Goal: Task Accomplishment & Management: Manage account settings

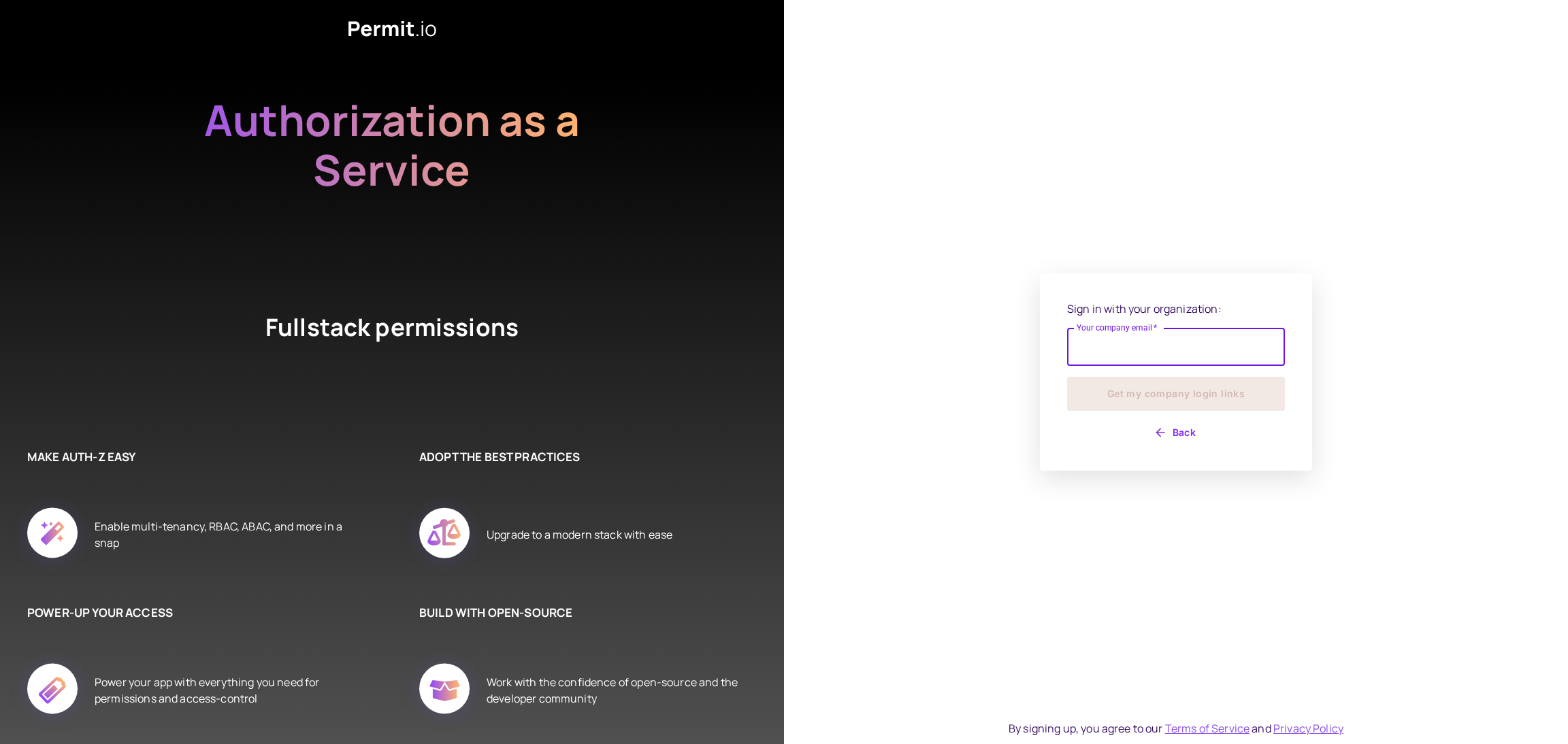
drag, startPoint x: 0, startPoint y: 0, endPoint x: 1127, endPoint y: 351, distance: 1180.4
click at [1127, 351] on input "Your company email   *" at bounding box center [1176, 347] width 218 height 38
type input "**********"
click at [1132, 397] on button "Get my company login links" at bounding box center [1176, 394] width 218 height 34
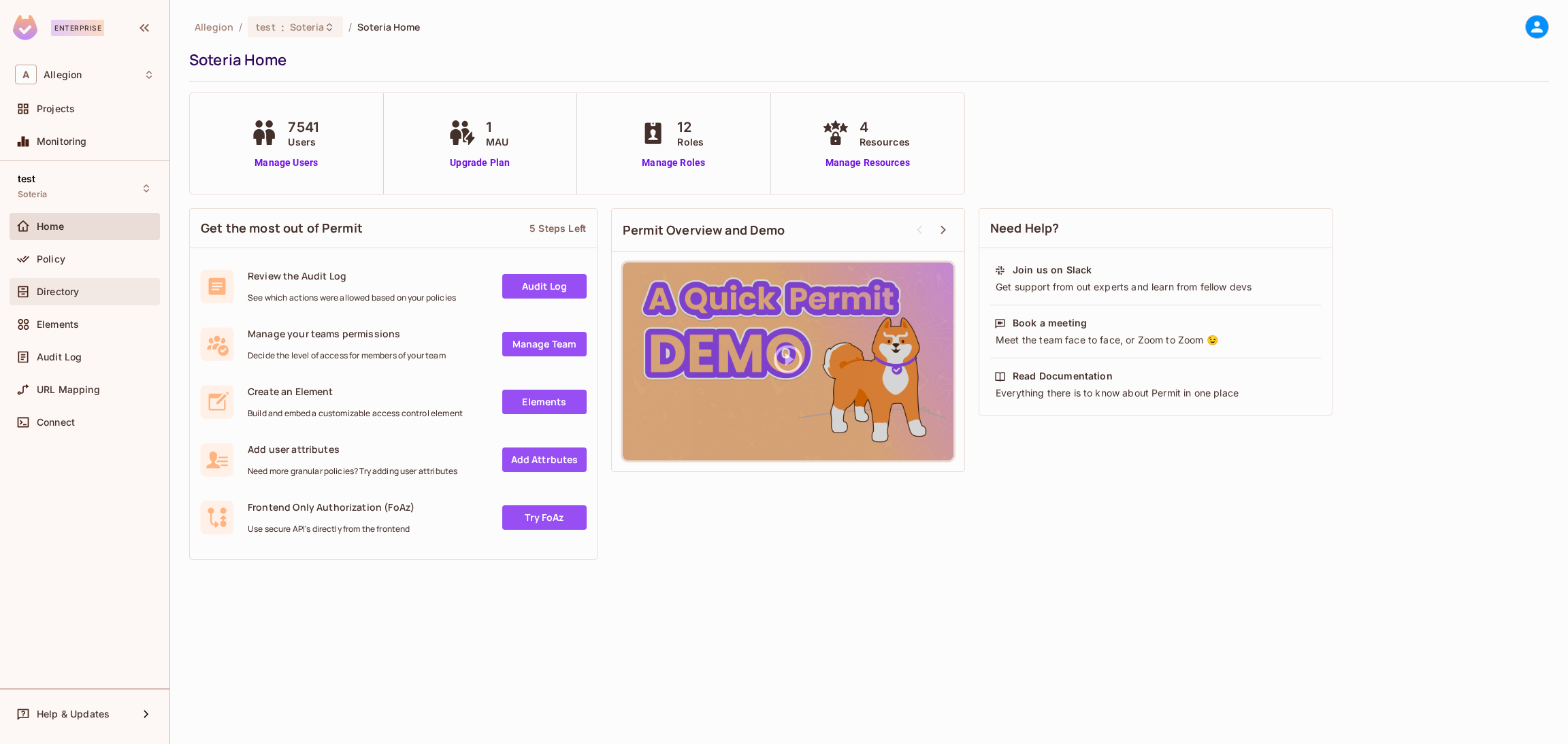
click at [61, 288] on span "Directory" at bounding box center [58, 291] width 43 height 11
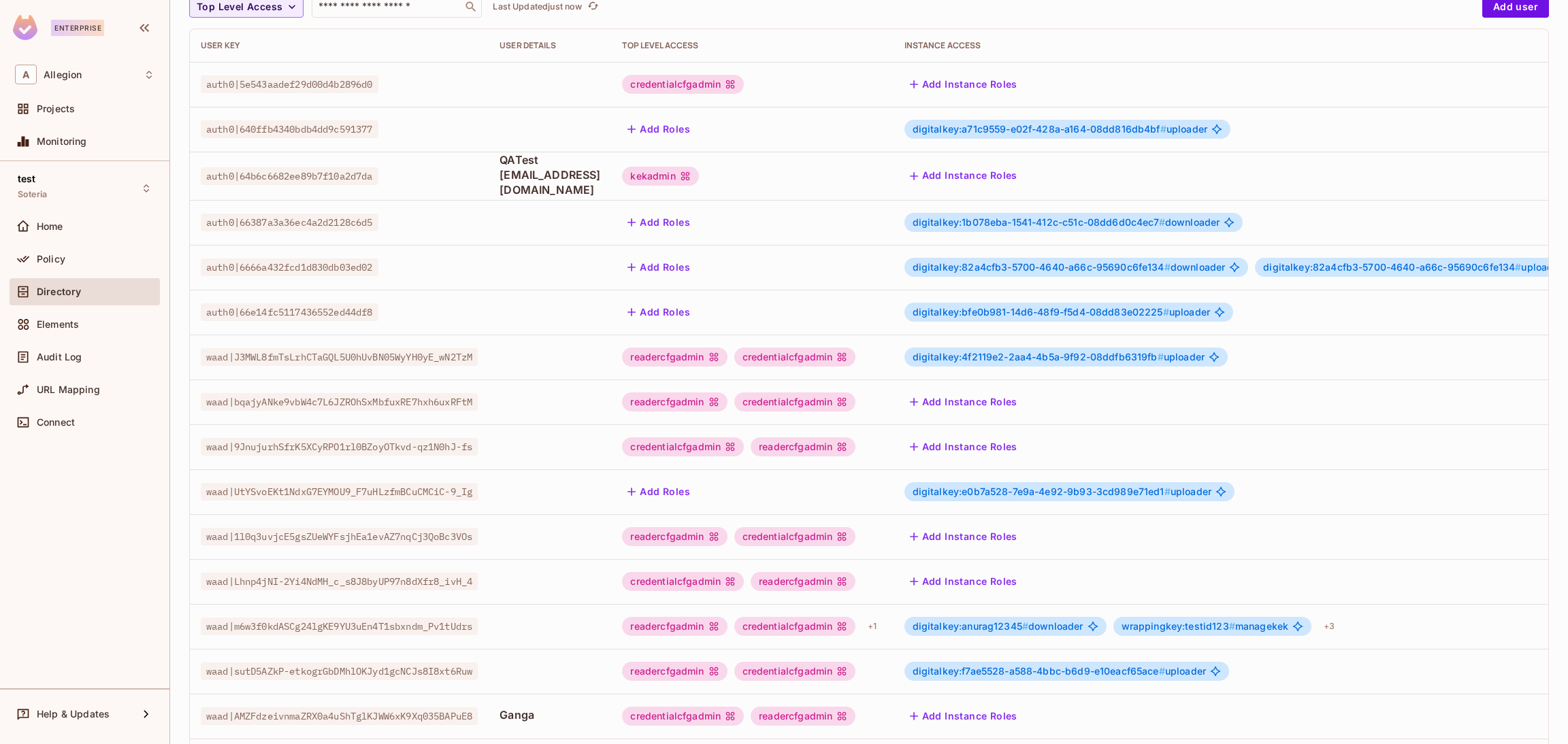
scroll to position [222, 0]
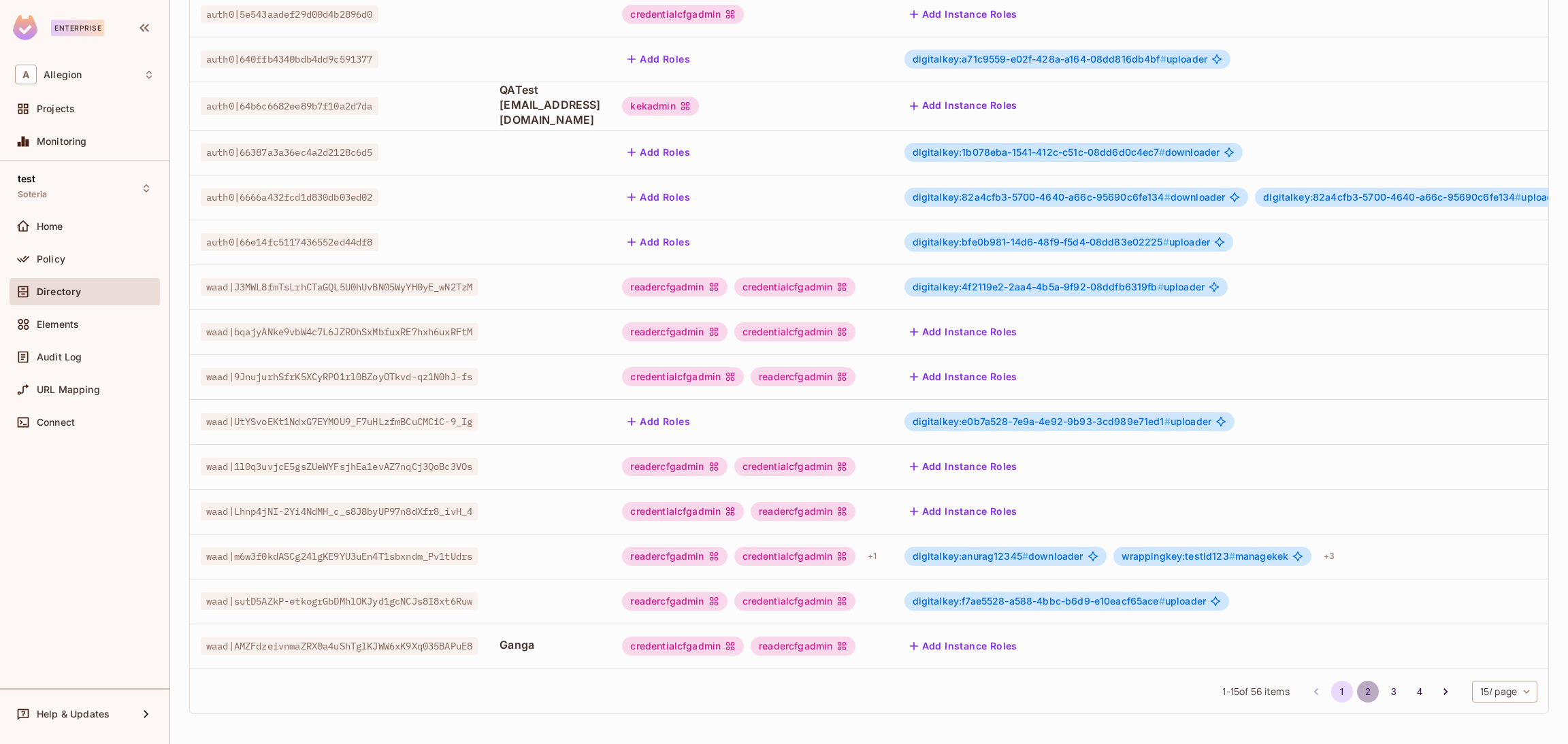
click at [1357, 693] on button "2" at bounding box center [1367, 692] width 22 height 22
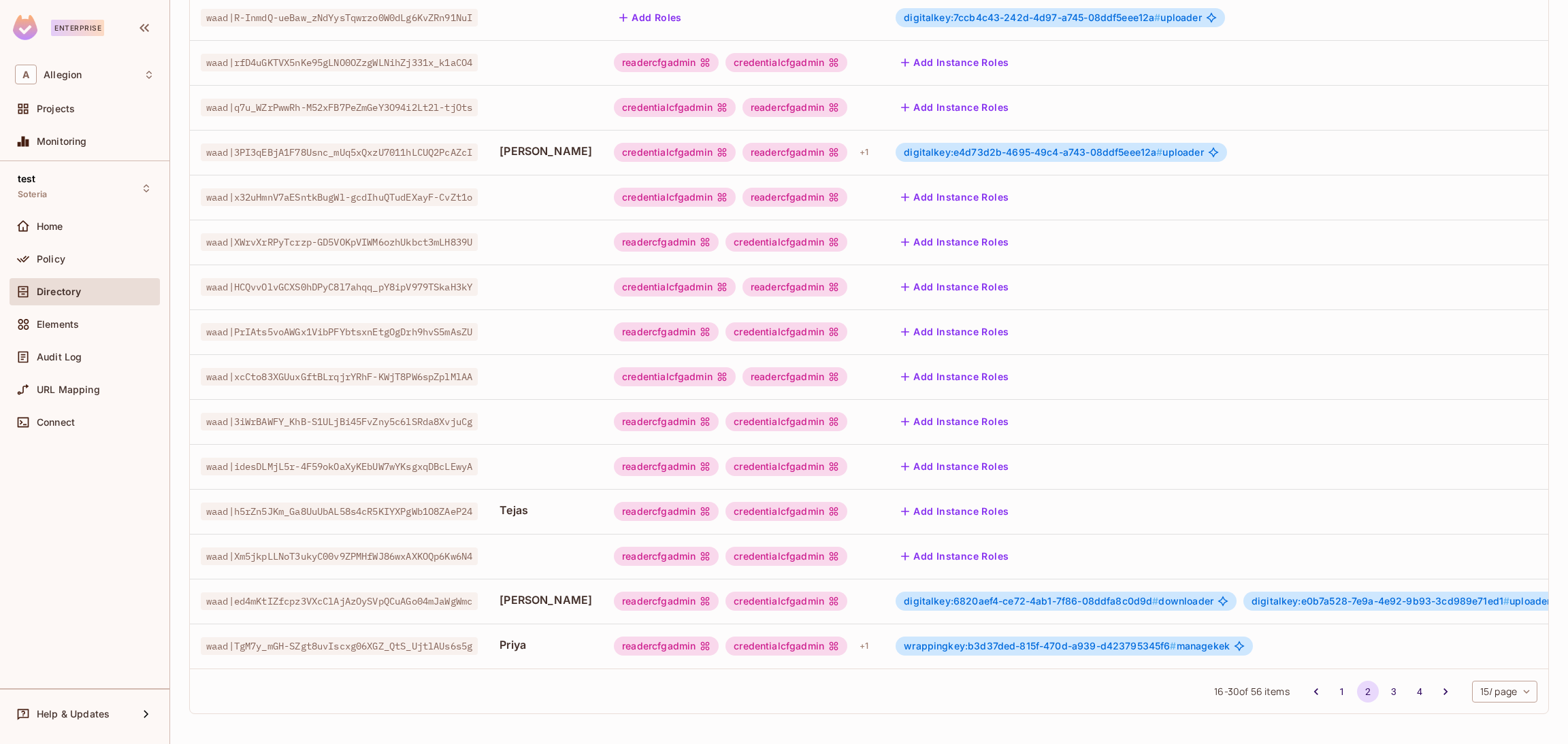
click at [1260, 637] on div "wrappingkey:b3d37ded-815f-470d-a939-d423795345f6 # managekek" at bounding box center [1235, 646] width 678 height 19
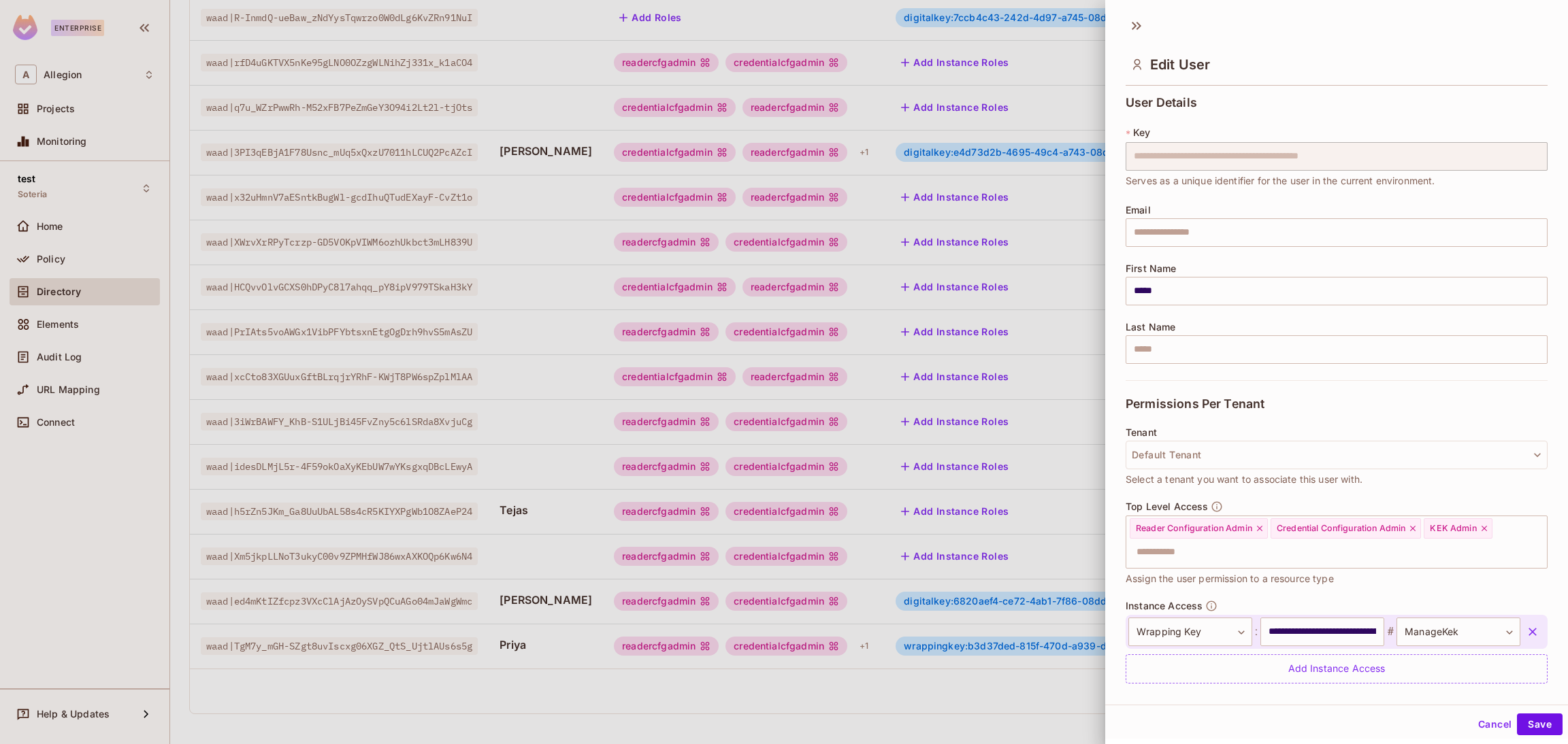
scroll to position [38, 0]
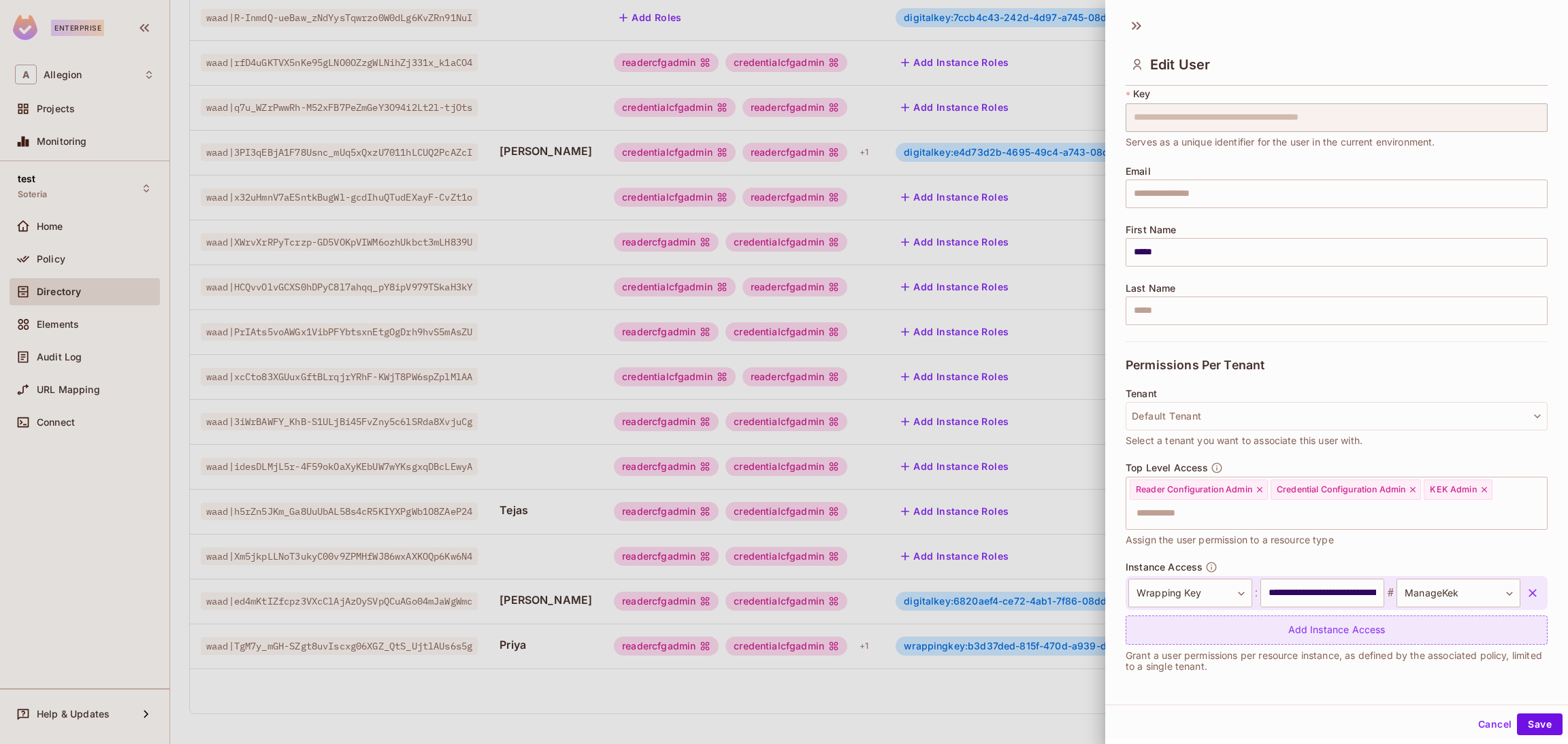
click at [1285, 619] on div "Add Instance Access" at bounding box center [1336, 630] width 422 height 29
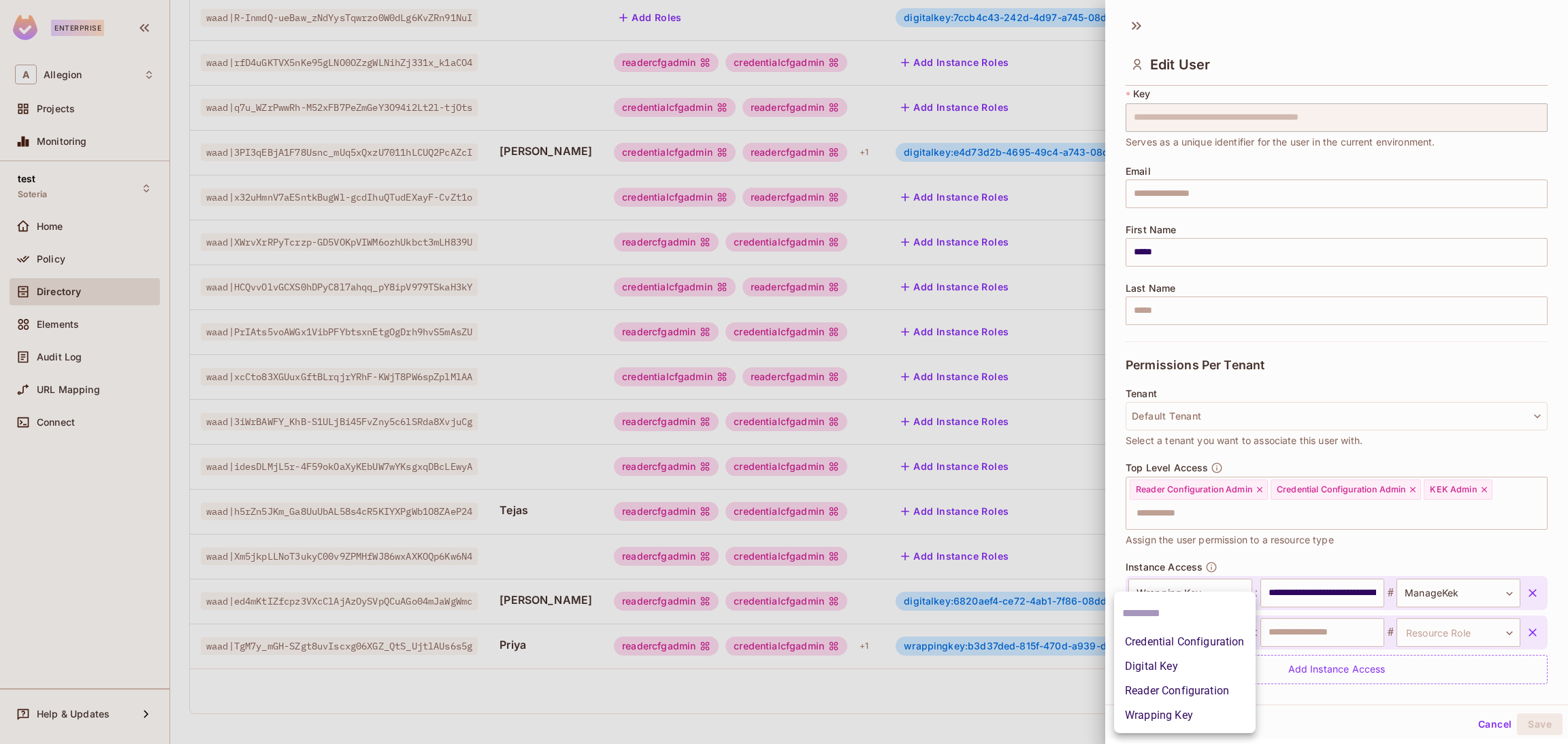
click at [1231, 636] on body "Enterprise A Allegion Projects Monitoring test Soteria Home Policy Directory El…" at bounding box center [784, 372] width 1568 height 744
click at [1171, 711] on li "Wrapping Key" at bounding box center [1185, 715] width 142 height 25
click at [1318, 628] on input "text" at bounding box center [1322, 633] width 124 height 29
paste input "**********"
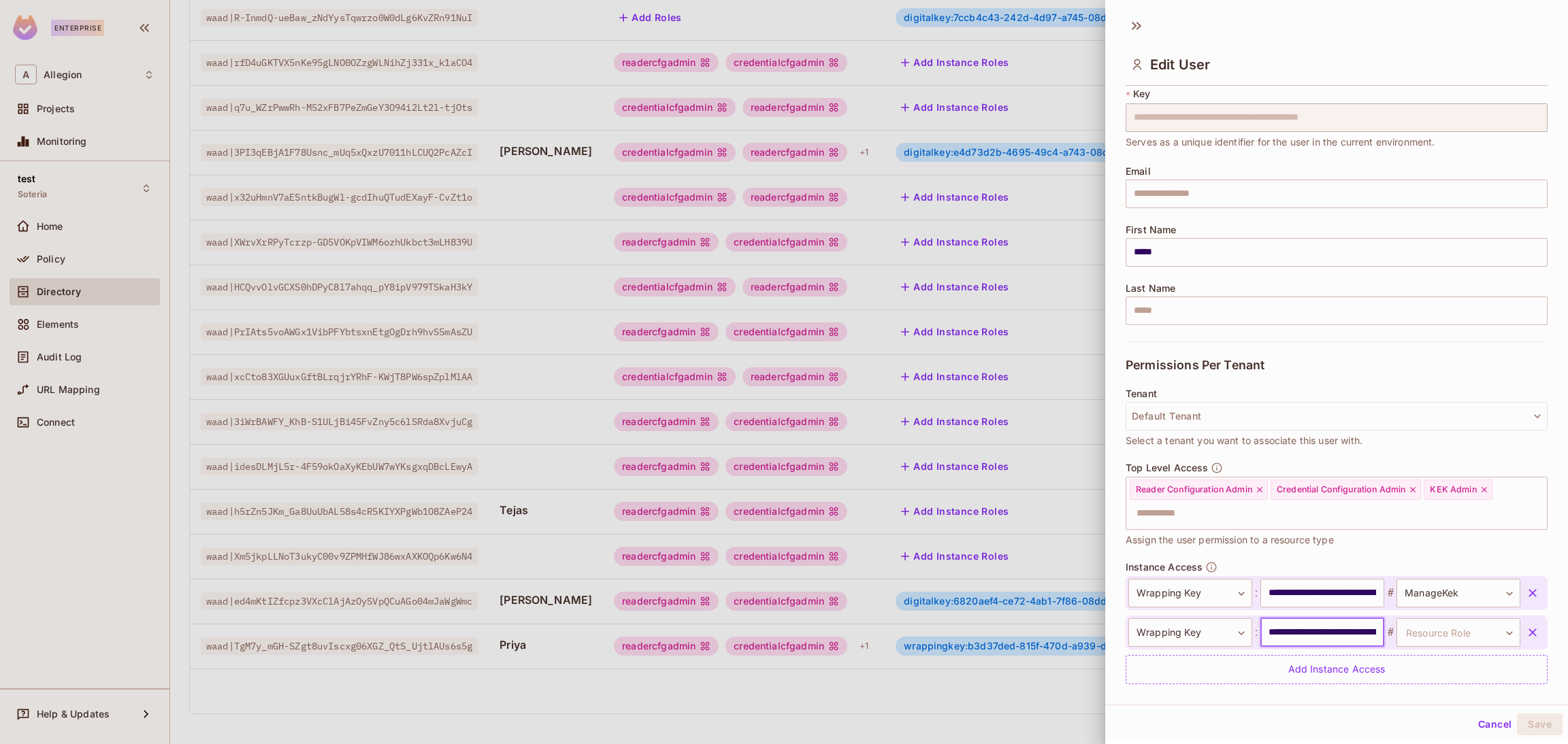
scroll to position [0, 101]
type input "**********"
click at [1407, 634] on body "Enterprise A Allegion Projects Monitoring test Soteria Home Policy Directory El…" at bounding box center [784, 372] width 1568 height 744
click at [1408, 695] on li "ManageKek" at bounding box center [1425, 697] width 125 height 25
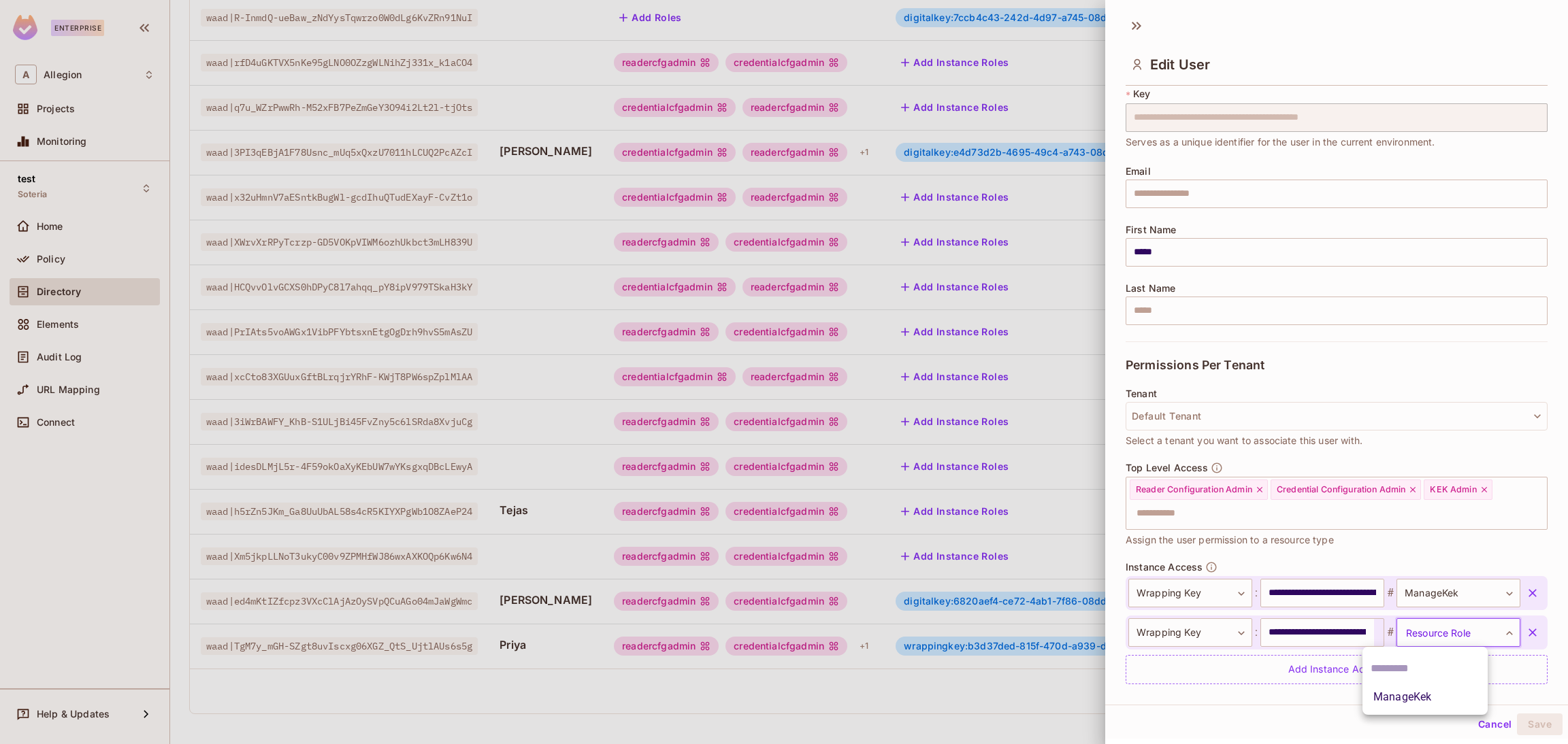
type input "*********"
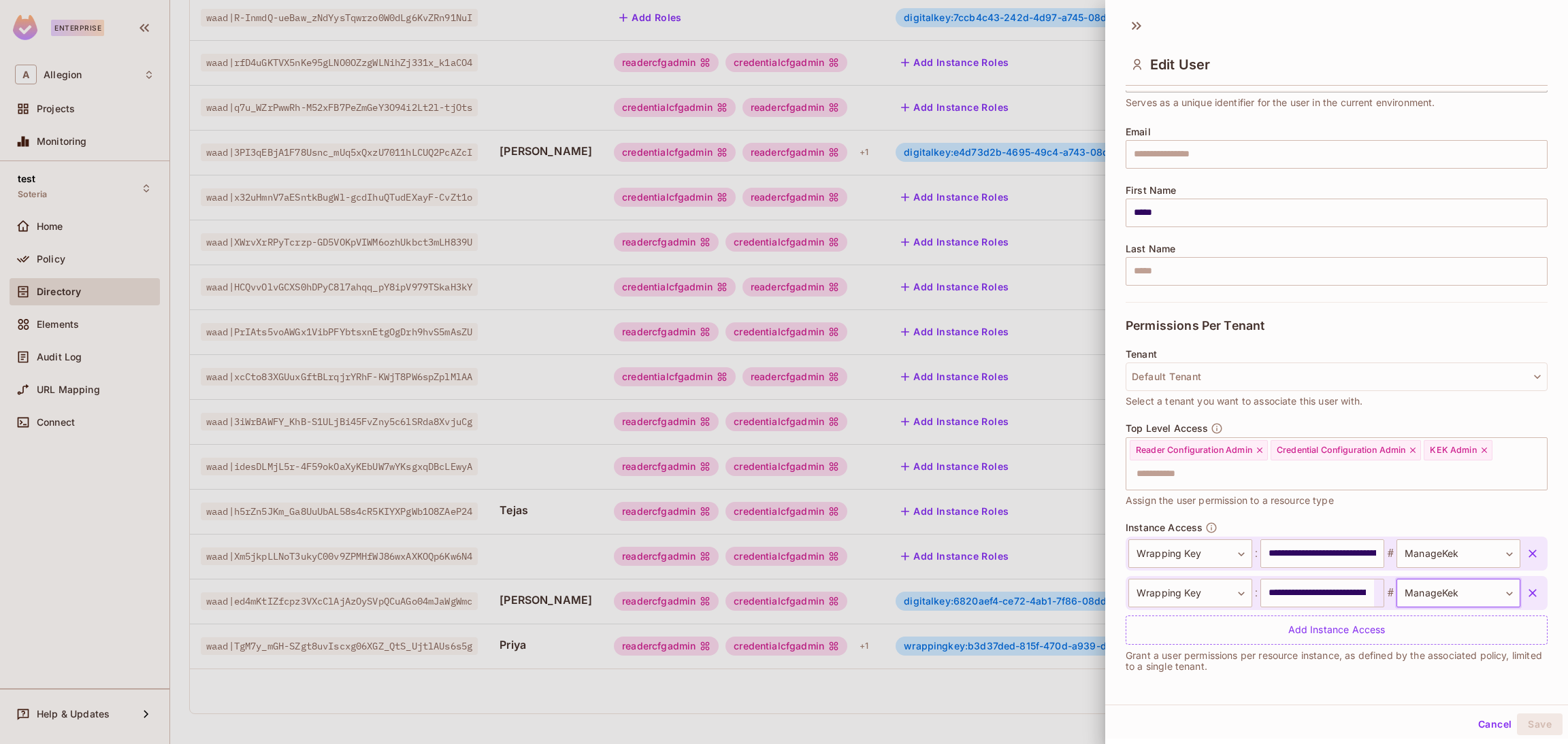
click at [1447, 671] on p "Grant a user permissions per resource instance, as defined by the associated po…" at bounding box center [1336, 661] width 422 height 22
click at [1526, 549] on icon "button" at bounding box center [1533, 552] width 14 height 14
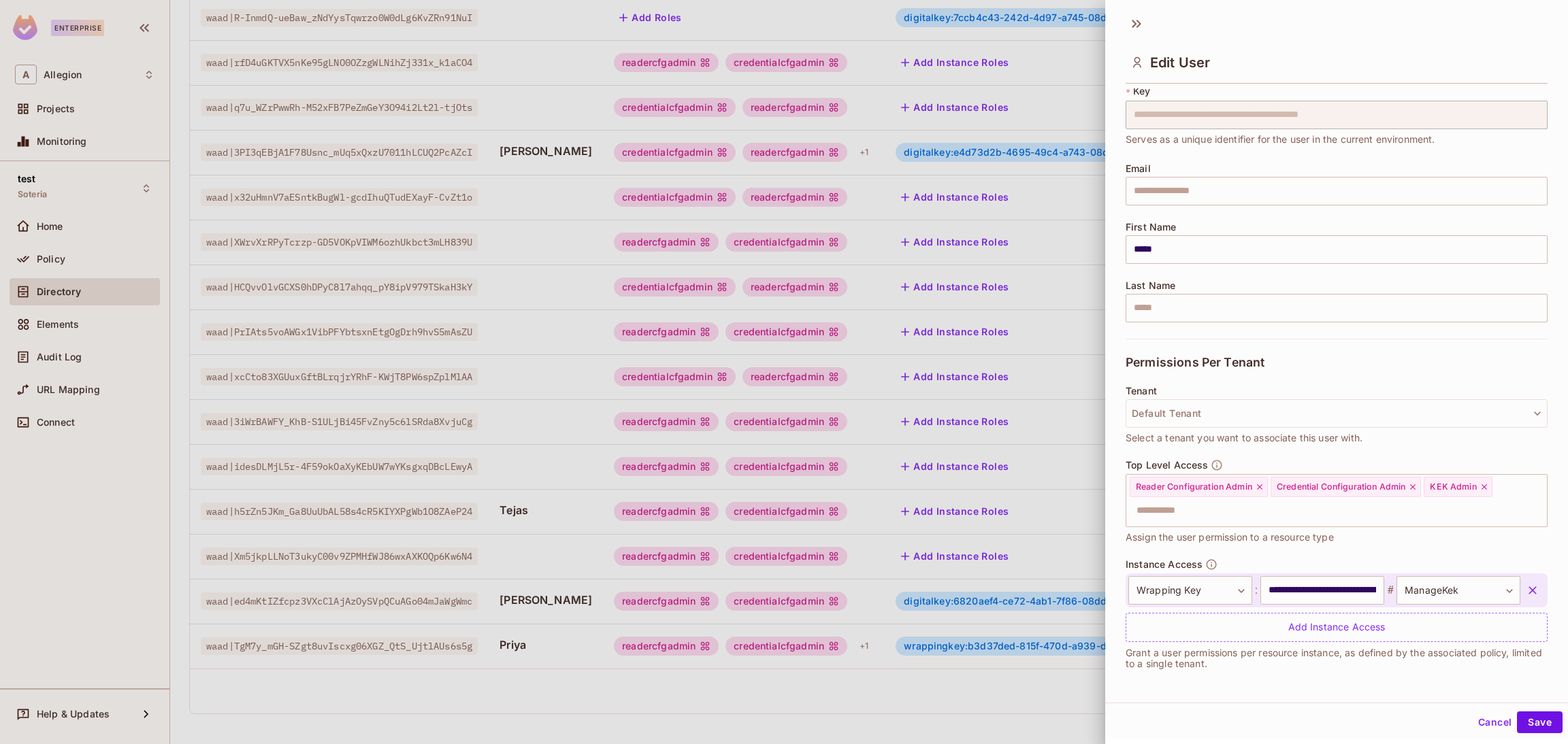
scroll to position [38, 0]
click at [1529, 724] on button "Save" at bounding box center [1540, 722] width 46 height 22
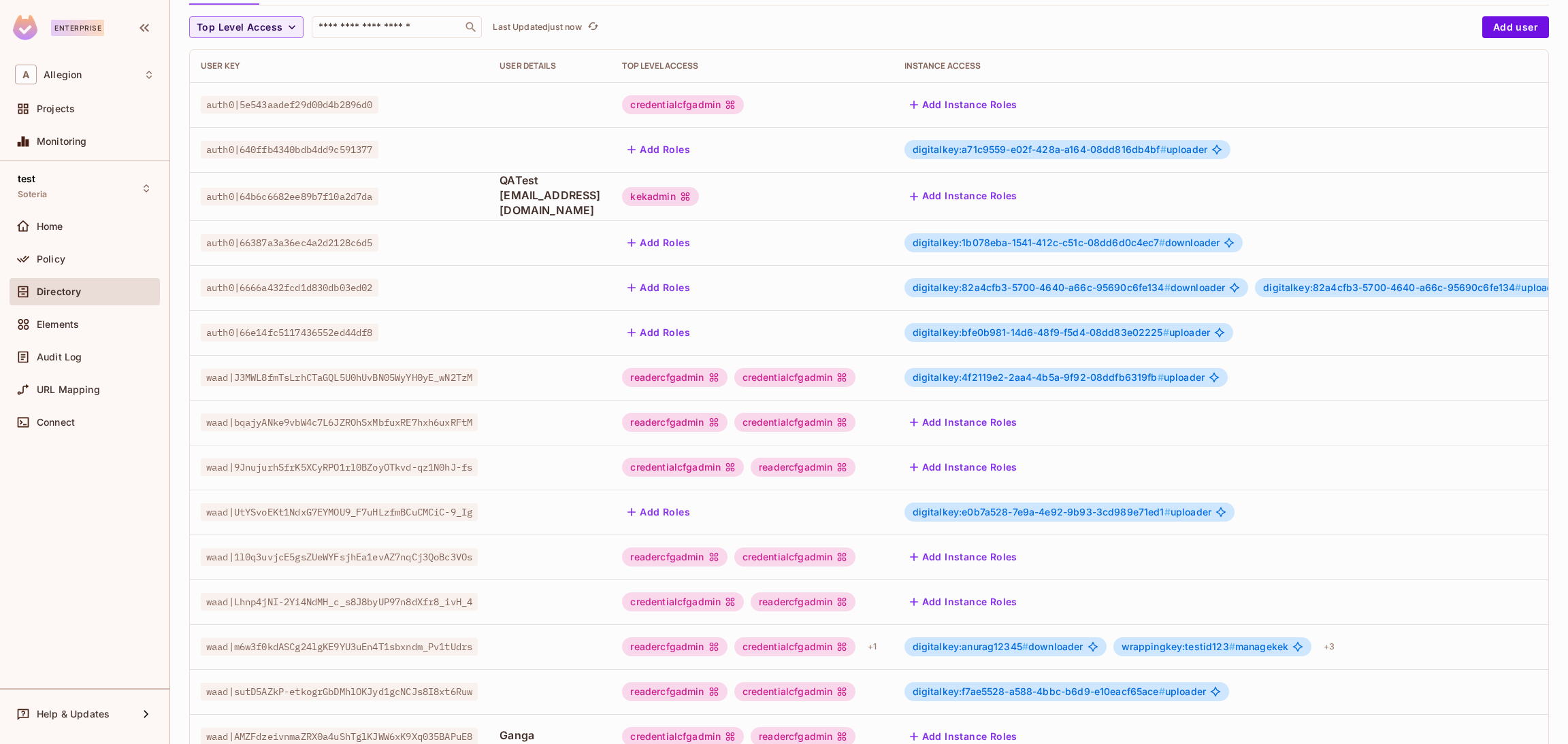
scroll to position [222, 0]
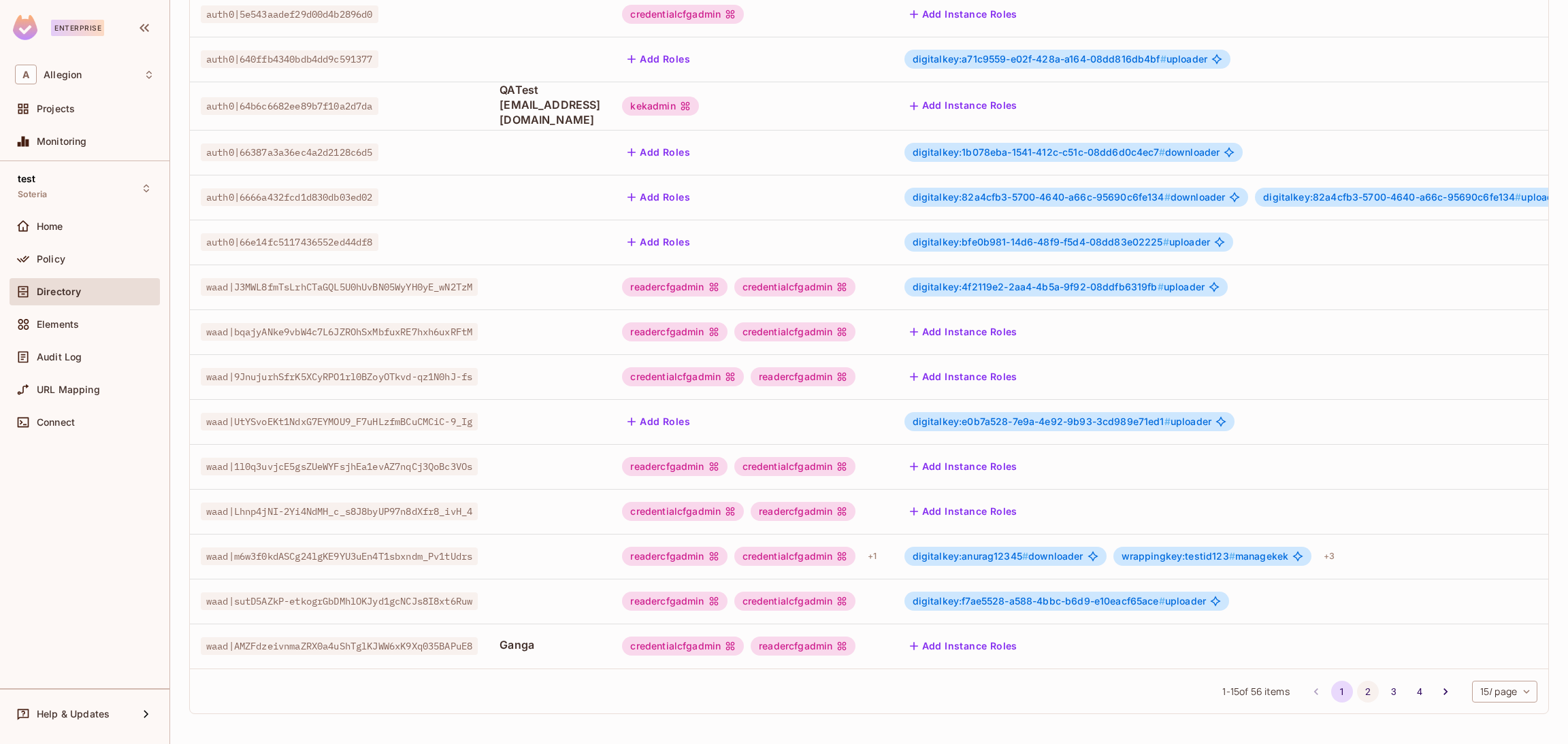
click at [1357, 689] on button "2" at bounding box center [1367, 692] width 22 height 22
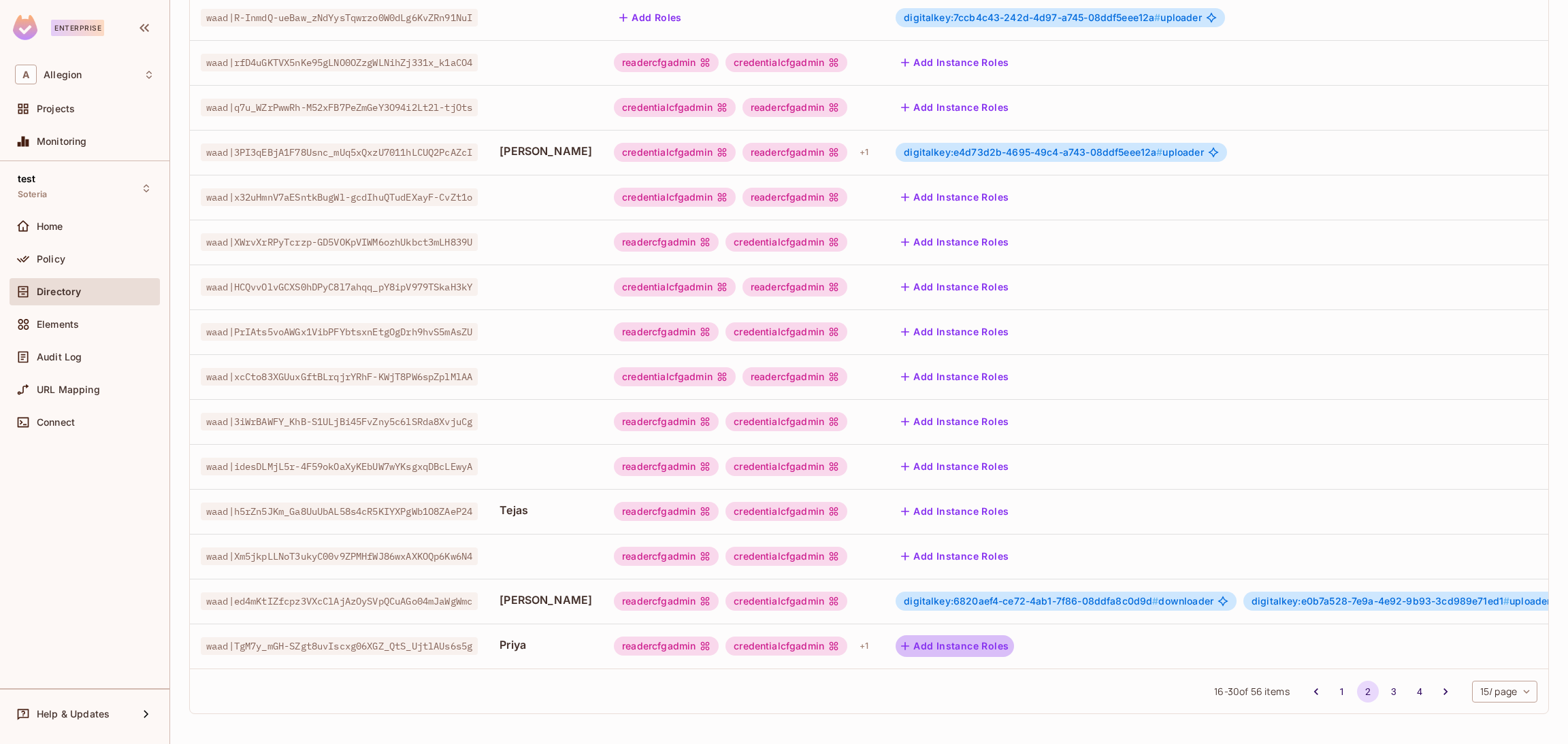
click at [975, 635] on button "Add Instance Roles" at bounding box center [955, 646] width 119 height 22
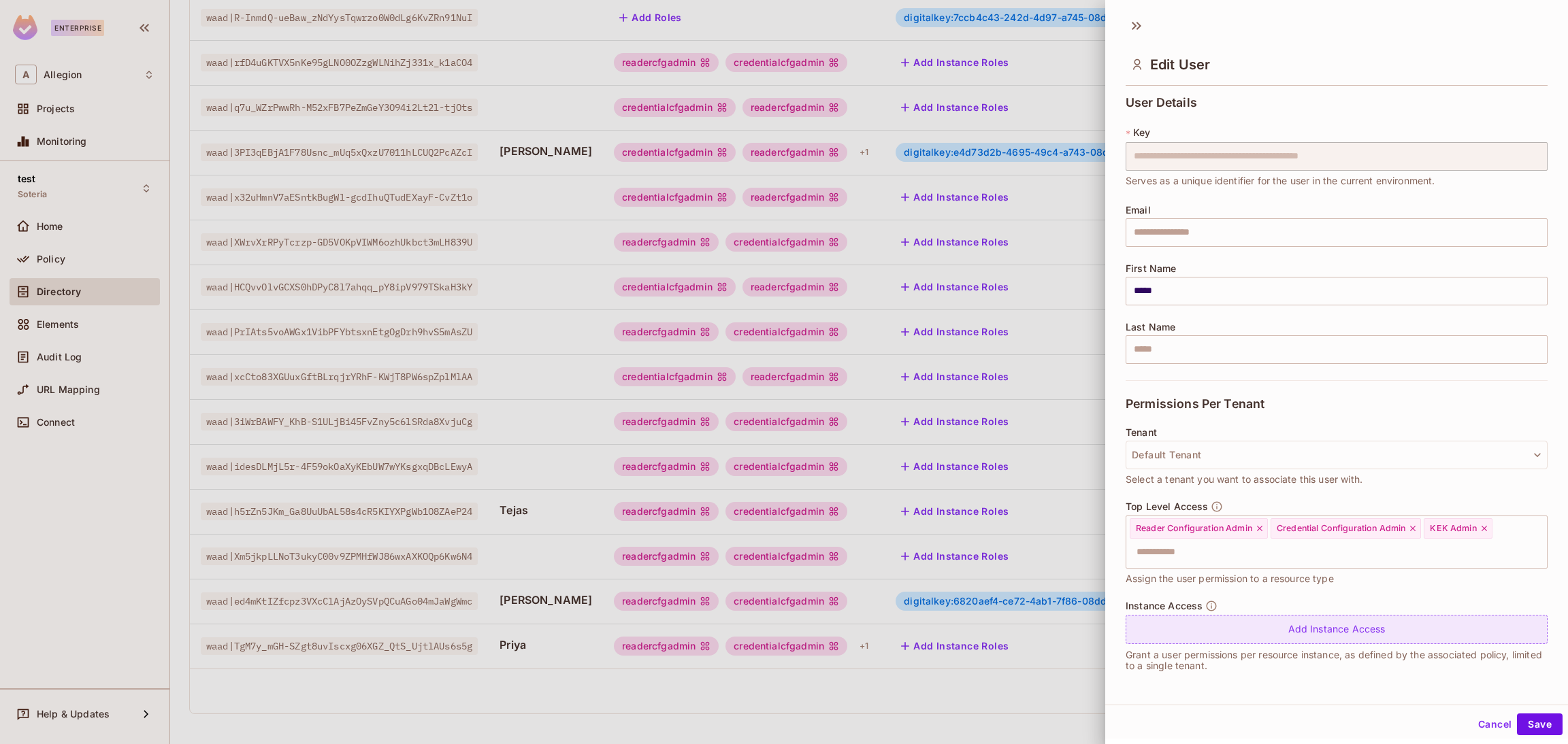
click at [1304, 625] on div "Add Instance Access" at bounding box center [1336, 629] width 422 height 29
